Goal: Use online tool/utility: Utilize a website feature to perform a specific function

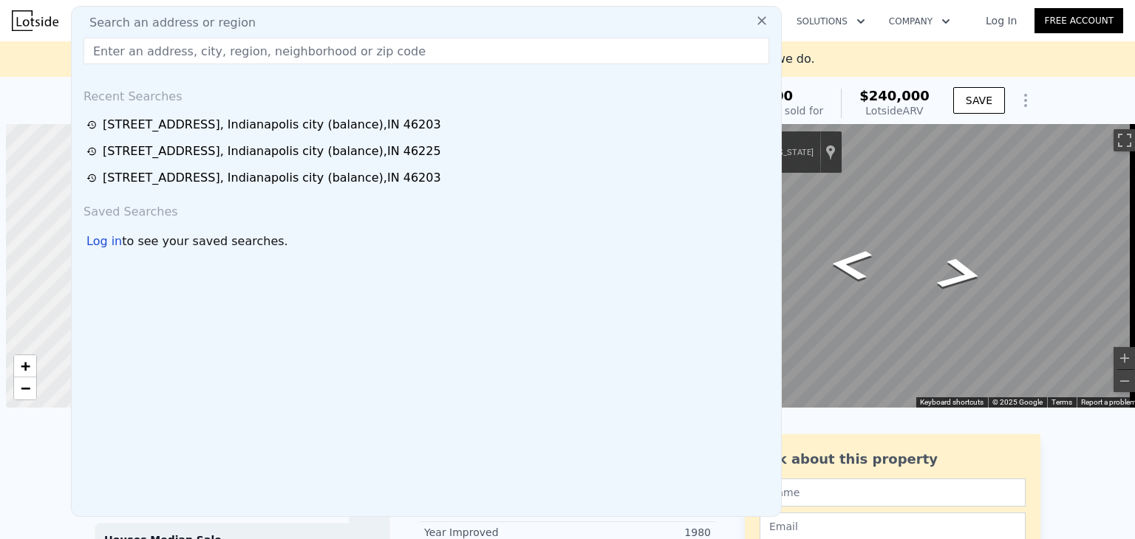
scroll to position [0, 6]
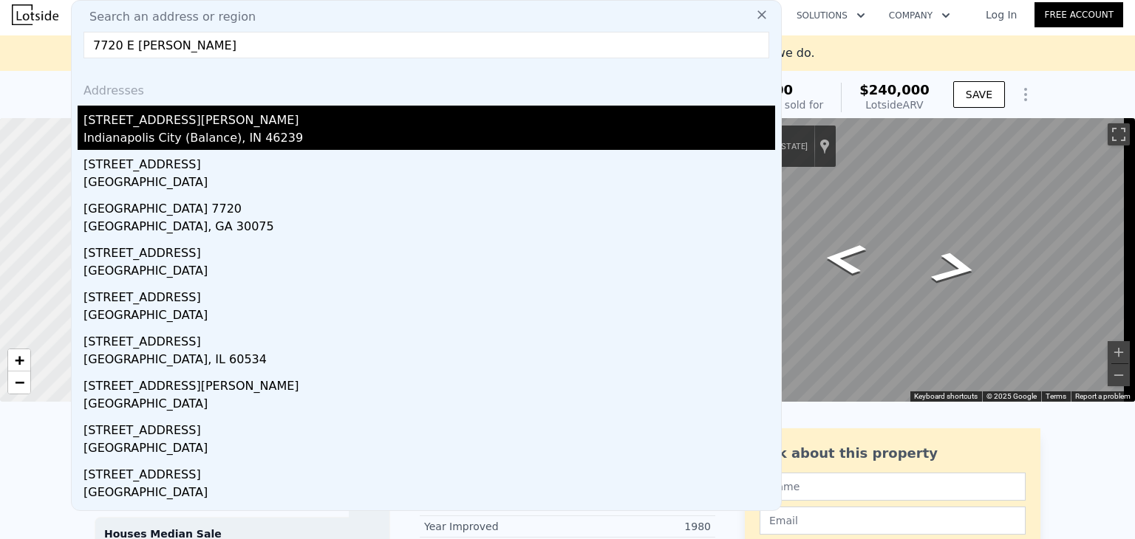
type input "7720 E [PERSON_NAME]"
click at [140, 128] on div "[STREET_ADDRESS][PERSON_NAME]" at bounding box center [428, 118] width 691 height 24
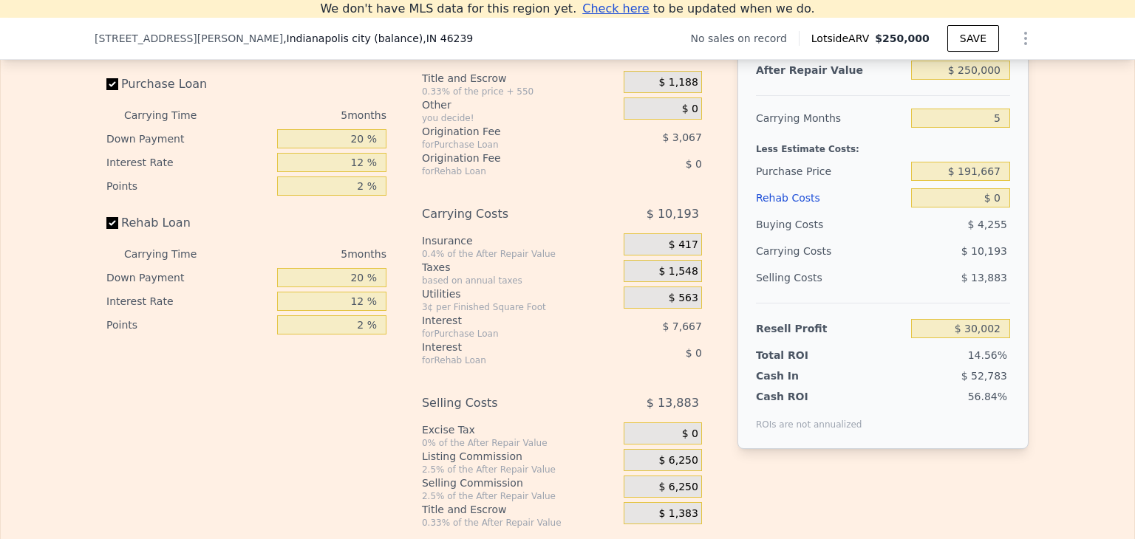
scroll to position [2107, 0]
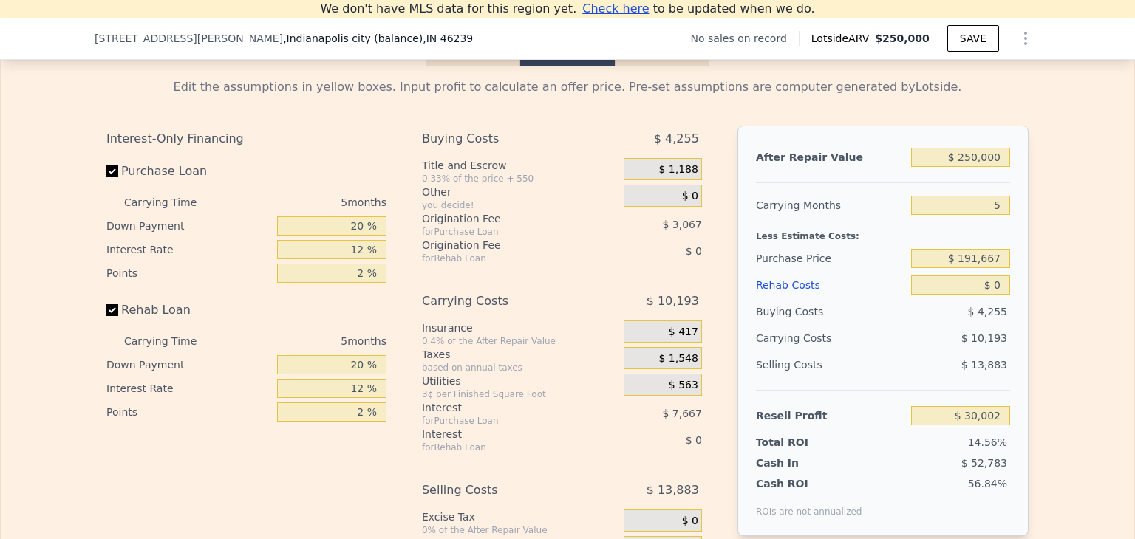
click at [987, 272] on div "$ 191,667" at bounding box center [960, 258] width 99 height 27
click at [986, 268] on input "$ 191,667" at bounding box center [960, 258] width 99 height 19
type input "$ 150,000"
click at [1019, 314] on div "After Repair Value $ 250,000 Carrying Months 5 Less Estimate Costs: Purchase Pr…" at bounding box center [882, 331] width 291 height 411
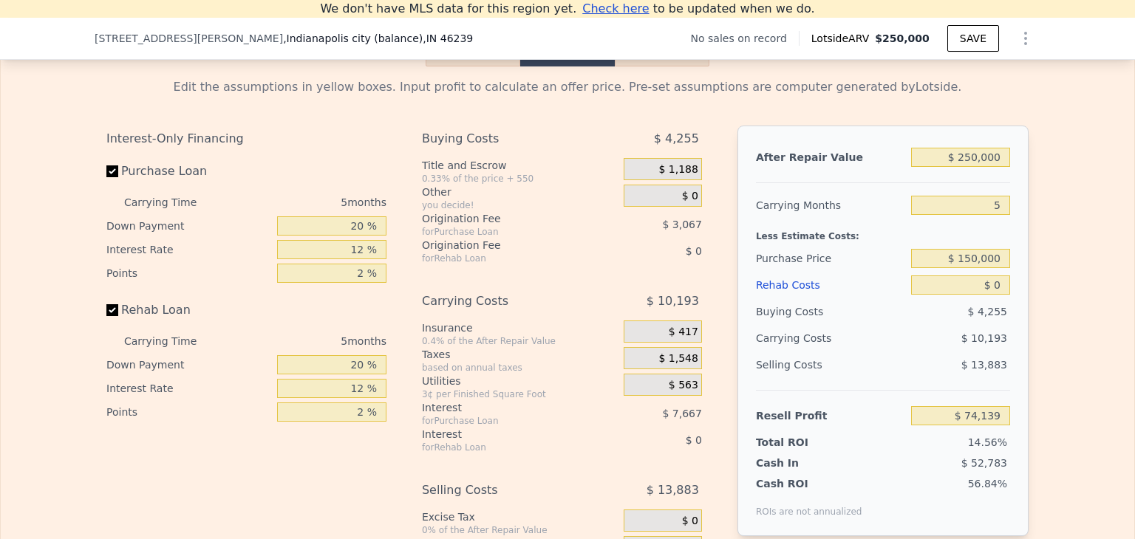
type input "$ 30,002"
click at [986, 295] on input "$ 0" at bounding box center [960, 285] width 99 height 19
type input "$ 30"
type input "$ 29,972"
type input "$ 300"
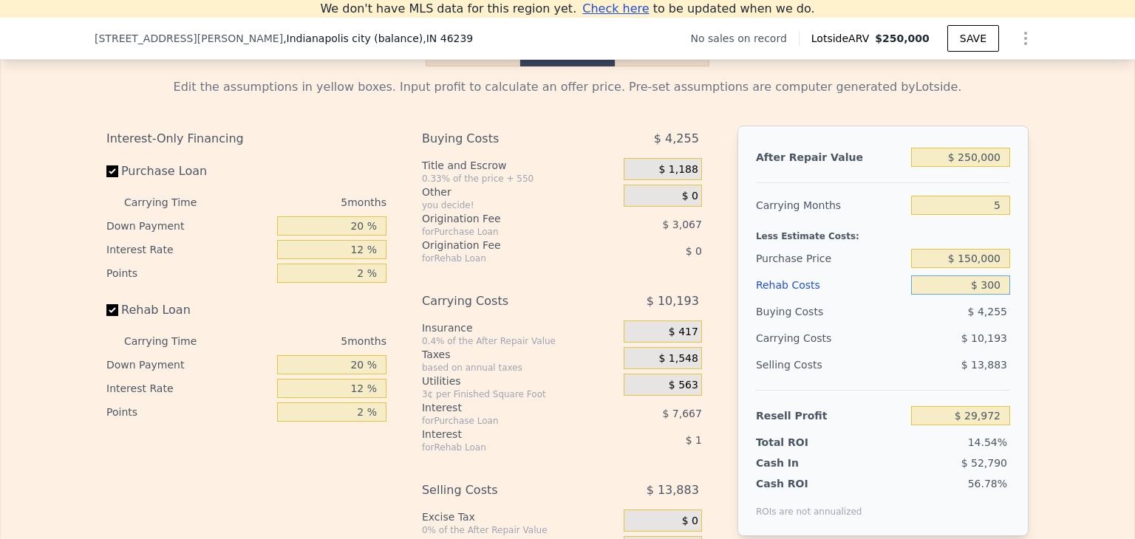
type input "$ 29,687"
type input "$ 3,000"
type input "$ 26,834"
type input "$ 30,000"
type input "-$ 1,678"
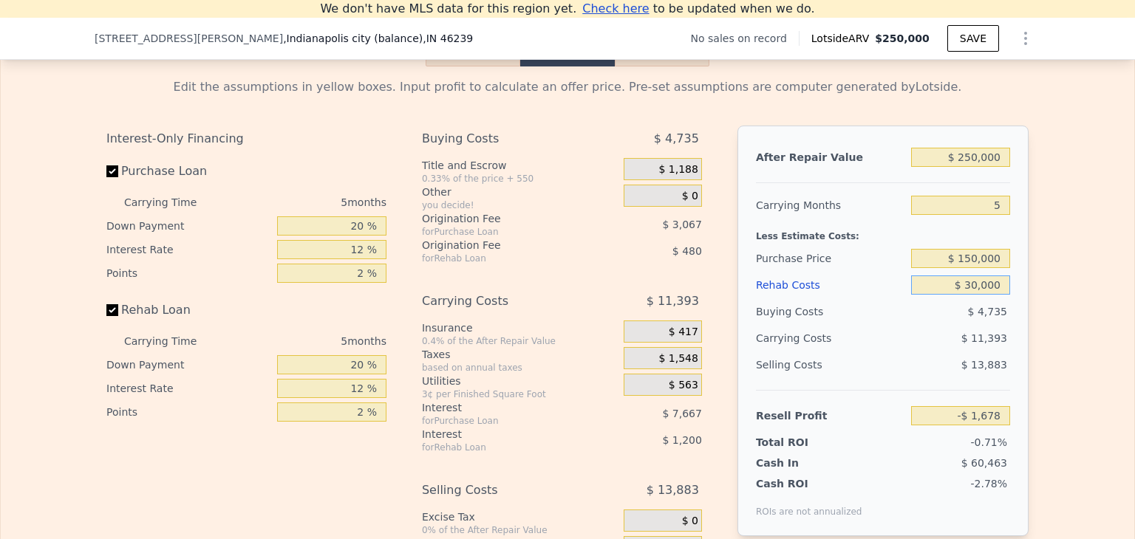
type input "$ 30,000"
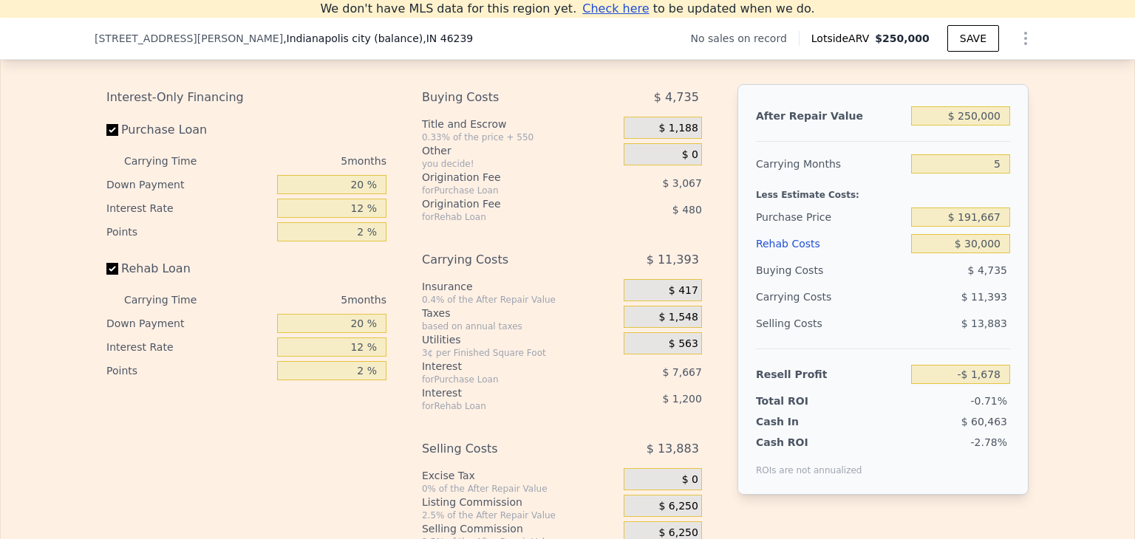
scroll to position [2158, 0]
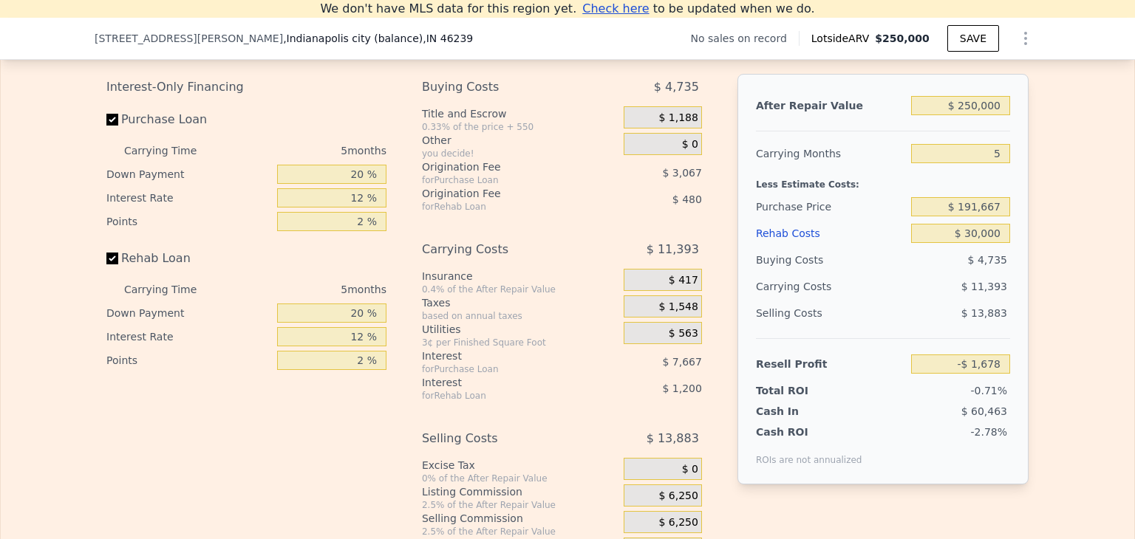
click at [1013, 304] on div "After Repair Value $ 250,000 Carrying Months 5 Less Estimate Costs: Purchase Pr…" at bounding box center [882, 279] width 291 height 411
click at [987, 216] on input "$ 191,667" at bounding box center [960, 206] width 99 height 19
type input "$ 150,000"
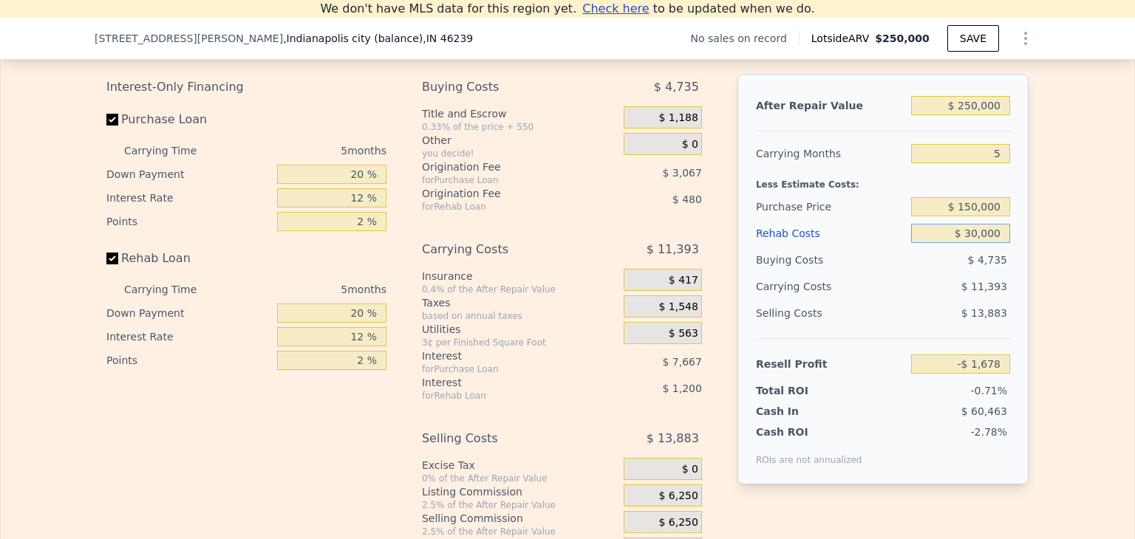
type input "$ 42,459"
click at [1013, 250] on div "After Repair Value $ 250,000 Carrying Months 5 Less Estimate Costs: Purchase Pr…" at bounding box center [882, 279] width 291 height 411
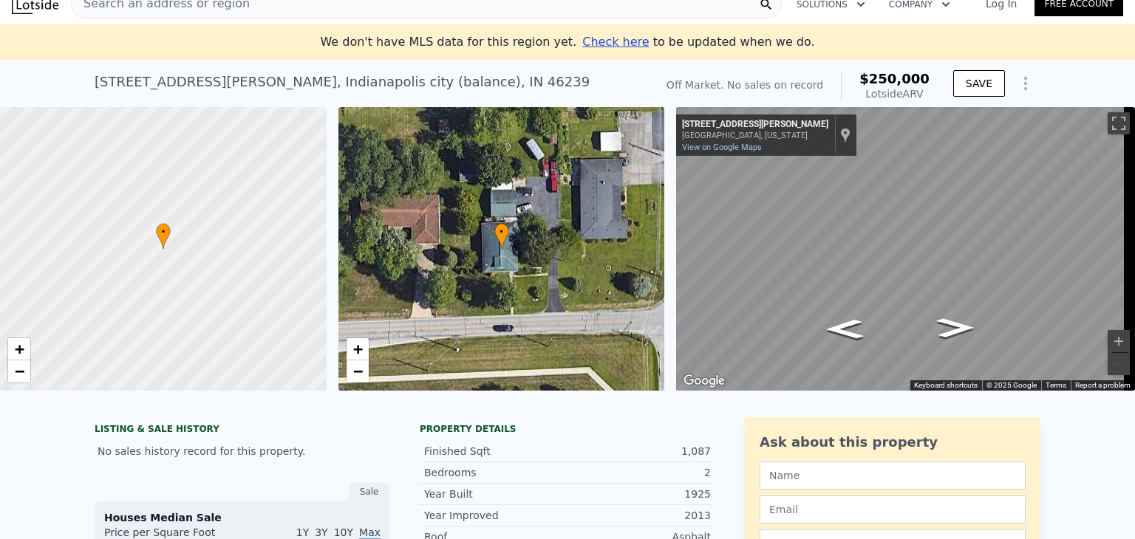
scroll to position [0, 0]
